Goal: Information Seeking & Learning: Learn about a topic

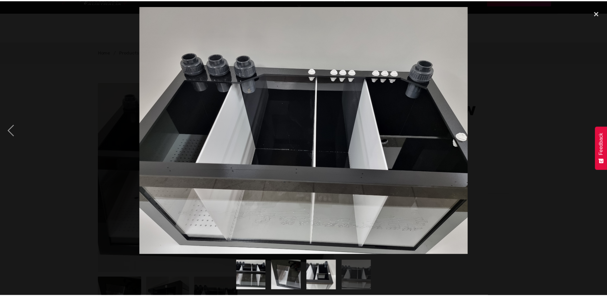
scroll to position [107, 0]
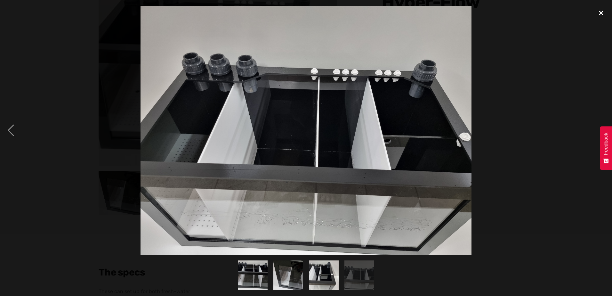
click at [598, 14] on div "close lightbox" at bounding box center [601, 13] width 22 height 14
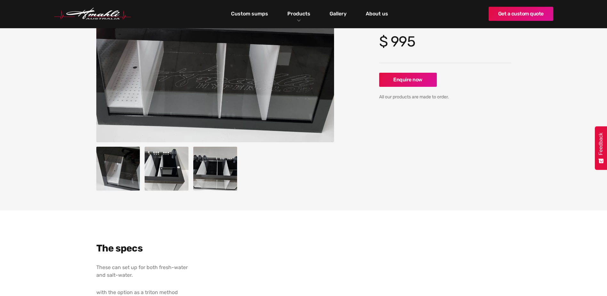
scroll to position [0, 0]
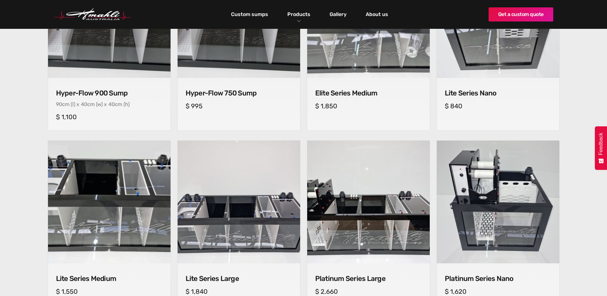
scroll to position [214, 0]
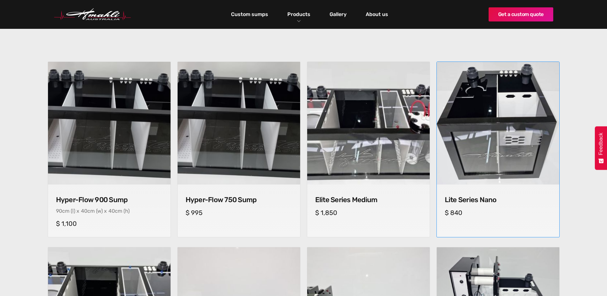
click at [469, 199] on h4 "Lite Series Nano" at bounding box center [498, 200] width 107 height 8
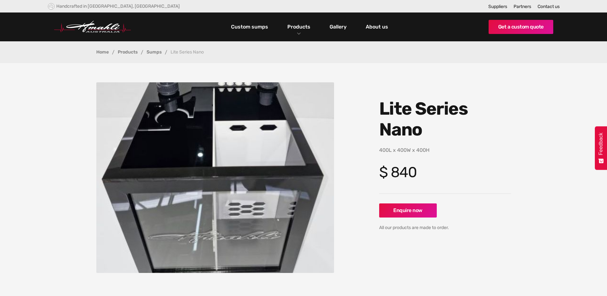
click at [216, 138] on img "open lightbox" at bounding box center [215, 177] width 238 height 191
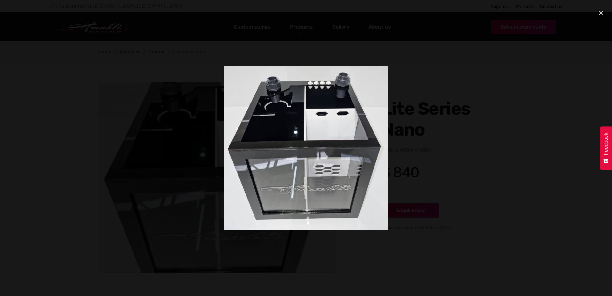
click at [598, 112] on div "next image" at bounding box center [601, 148] width 22 height 284
click at [600, 11] on div "close lightbox" at bounding box center [601, 13] width 22 height 14
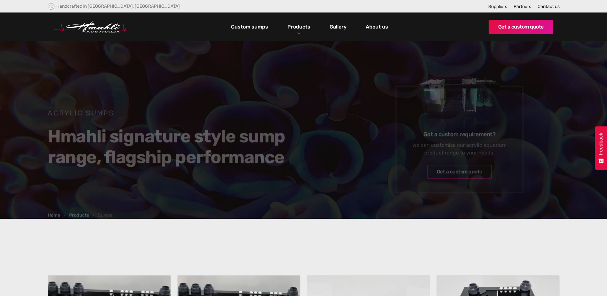
scroll to position [214, 0]
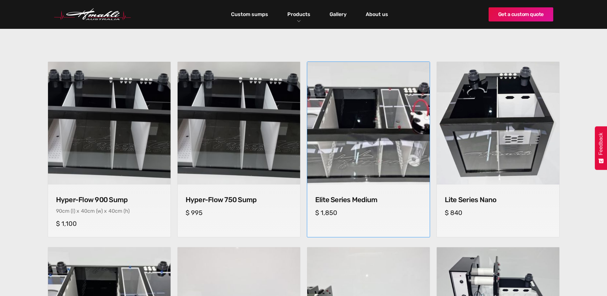
click at [365, 158] on img at bounding box center [368, 123] width 129 height 129
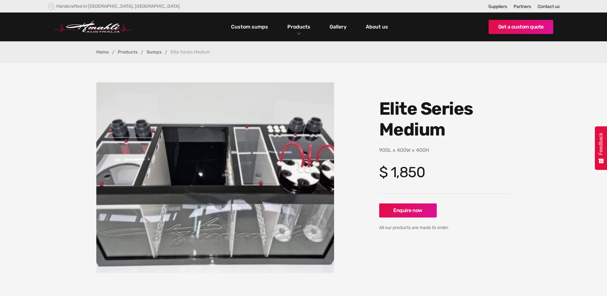
click at [195, 172] on img "open lightbox" at bounding box center [215, 177] width 238 height 191
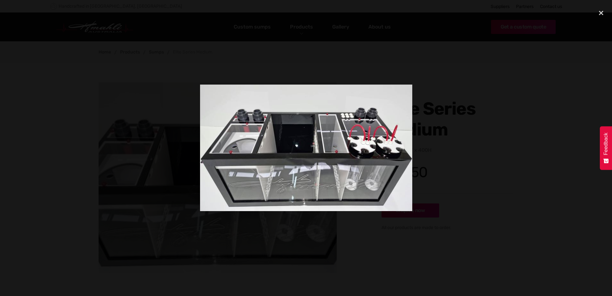
click at [603, 121] on div "next image" at bounding box center [601, 148] width 22 height 284
click at [590, 184] on div "next image" at bounding box center [601, 148] width 22 height 284
click at [283, 141] on img at bounding box center [306, 148] width 212 height 126
drag, startPoint x: 454, startPoint y: 150, endPoint x: 460, endPoint y: 143, distance: 9.1
click at [454, 150] on div at bounding box center [306, 148] width 612 height 284
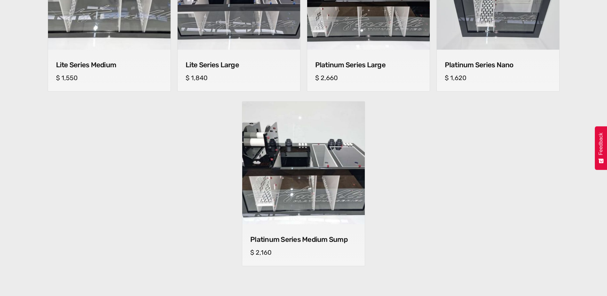
scroll to position [427, 0]
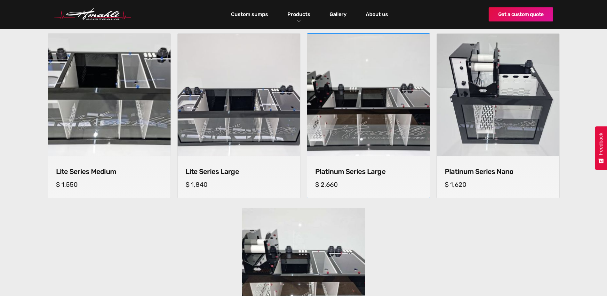
click at [366, 120] on img at bounding box center [368, 95] width 129 height 129
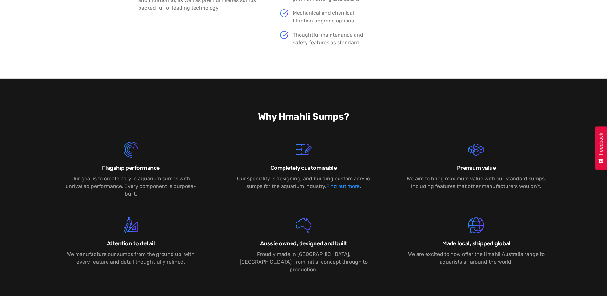
scroll to position [1068, 0]
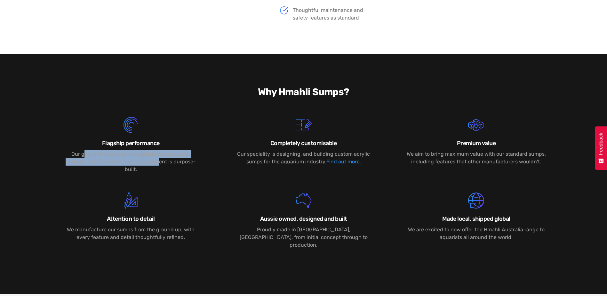
drag, startPoint x: 86, startPoint y: 155, endPoint x: 154, endPoint y: 160, distance: 68.4
click at [154, 160] on p "Our goal is to create acrylic aquarium sumps with unrivalled performance. Every…" at bounding box center [131, 161] width 141 height 23
drag, startPoint x: 154, startPoint y: 160, endPoint x: 116, endPoint y: 160, distance: 38.4
click at [116, 160] on p "Our goal is to create acrylic aquarium sumps with unrivalled performance. Every…" at bounding box center [131, 161] width 141 height 23
